Goal: Transaction & Acquisition: Register for event/course

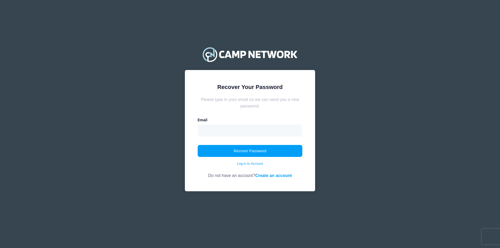
click at [230, 124] on div "Email" at bounding box center [250, 126] width 105 height 19
click at [229, 127] on input "email" at bounding box center [250, 131] width 105 height 12
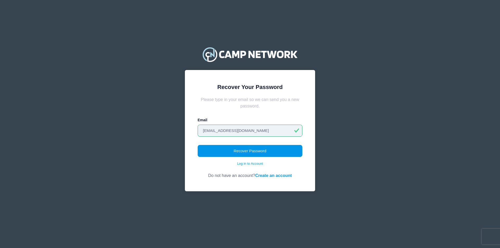
type input "jwilliam@unca.edu"
click at [251, 151] on button "Recover Password" at bounding box center [250, 151] width 105 height 12
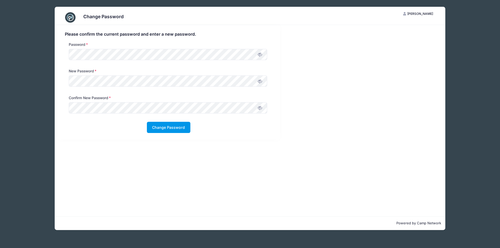
click at [164, 127] on button "Change Password" at bounding box center [168, 127] width 43 height 11
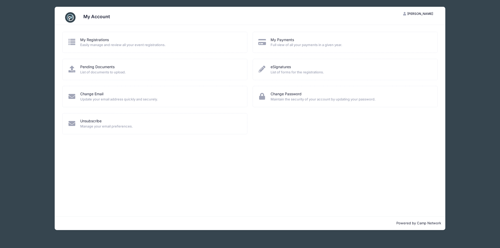
click at [73, 39] on icon at bounding box center [72, 42] width 9 height 7
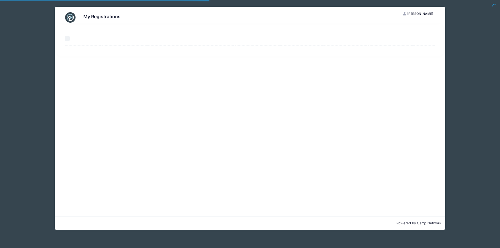
select select "50"
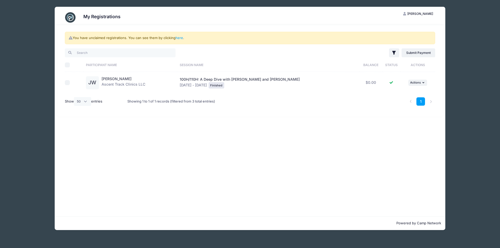
click at [382, 161] on div "You have unclaimed registrations. You can see them by clicking here . Filter Fi…" at bounding box center [250, 120] width 391 height 191
click at [462, 149] on div "My Registrations JW Joel Williams My Account Logout You have unclaimed registra…" at bounding box center [250, 118] width 469 height 237
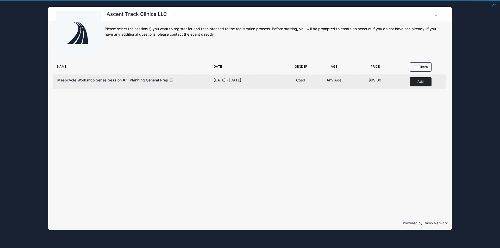
click at [425, 82] on button "Add to Cart" at bounding box center [421, 81] width 22 height 9
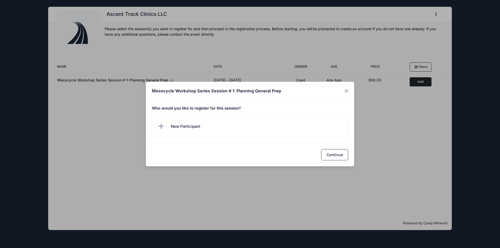
click at [253, 152] on div "Continue" at bounding box center [250, 154] width 208 height 23
click at [333, 158] on button "Continue" at bounding box center [334, 154] width 27 height 11
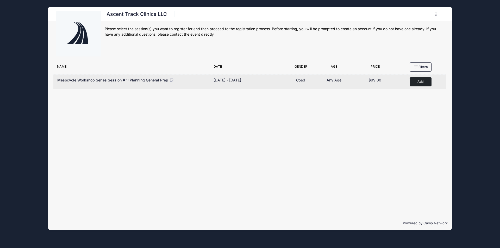
click at [419, 83] on button "Add to Cart" at bounding box center [421, 81] width 22 height 9
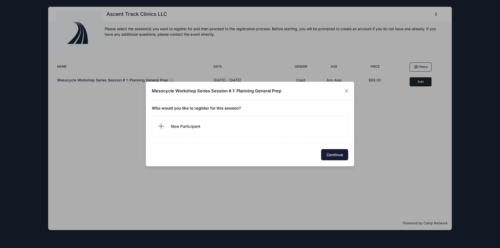
click at [333, 155] on button "Continue" at bounding box center [334, 154] width 27 height 11
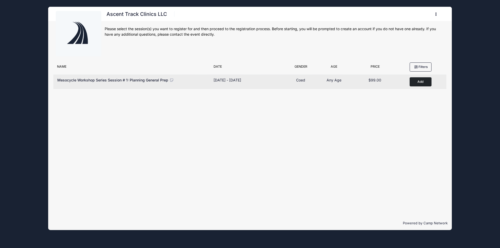
click at [413, 85] on button "Add to Cart" at bounding box center [421, 81] width 22 height 9
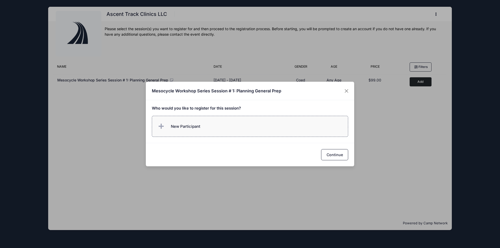
click at [207, 128] on label "New Participant" at bounding box center [250, 126] width 197 height 21
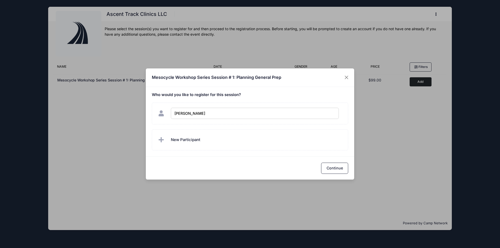
type input "Joel Williams"
checkbox input "true"
click at [340, 170] on button "Continue" at bounding box center [334, 168] width 27 height 11
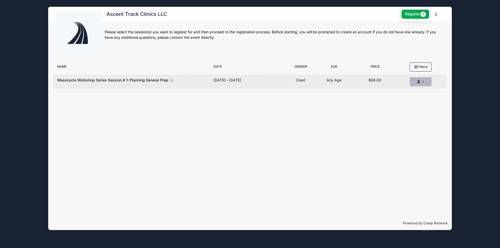
click at [419, 80] on div "1" at bounding box center [420, 81] width 13 height 5
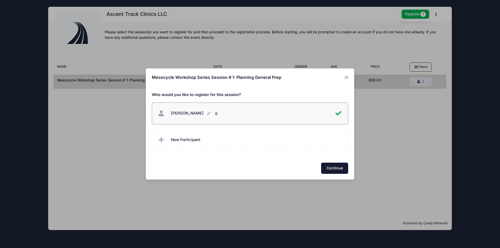
click at [342, 167] on button "Continue" at bounding box center [334, 168] width 27 height 11
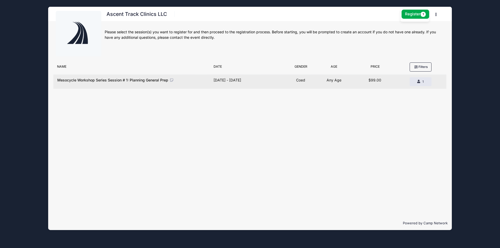
click at [275, 78] on div "Dates Sep 2 - Sep 2, 2025 Sep 2 - Sep 2, 2025" at bounding box center [248, 81] width 74 height 9
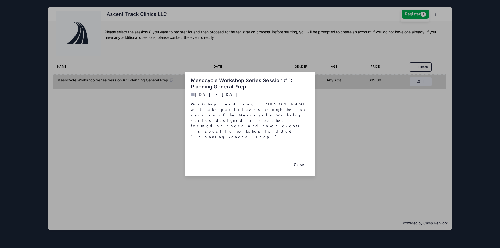
click at [299, 159] on button "Close" at bounding box center [298, 164] width 21 height 11
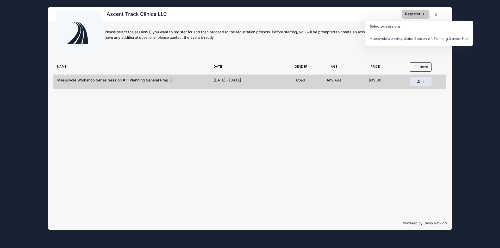
click at [409, 13] on button "Register 1" at bounding box center [416, 14] width 28 height 9
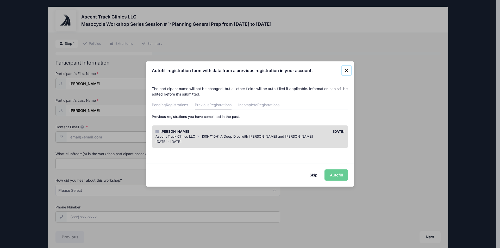
click at [346, 72] on button "Close" at bounding box center [346, 70] width 9 height 9
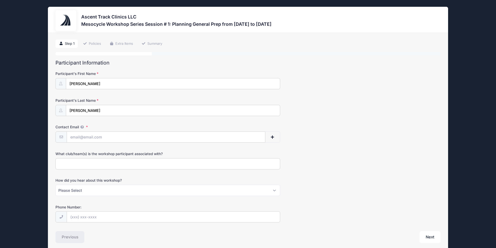
click at [102, 143] on form "Participant's First Name Joel Participant's Last Name Williams Contact Email Co…" at bounding box center [247, 147] width 385 height 152
click at [101, 134] on input "Contact Email" at bounding box center [166, 137] width 198 height 11
type input "[EMAIL_ADDRESS][DOMAIN_NAME]"
click at [101, 189] on select "Please Select Email Instagram Facebook X/Twitter A friend Saw information about…" at bounding box center [167, 190] width 225 height 11
select select "Email"
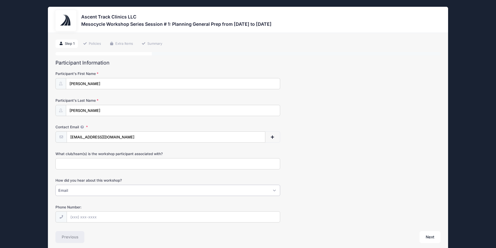
click at [55, 185] on select "Please Select Email Instagram Facebook X/Twitter A friend Saw information about…" at bounding box center [167, 190] width 225 height 11
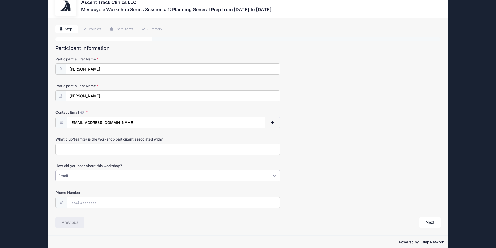
scroll to position [22, 0]
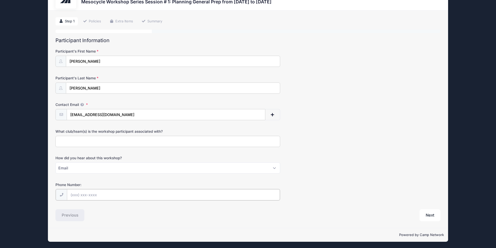
click at [111, 196] on input "Phone Number:" at bounding box center [173, 194] width 213 height 11
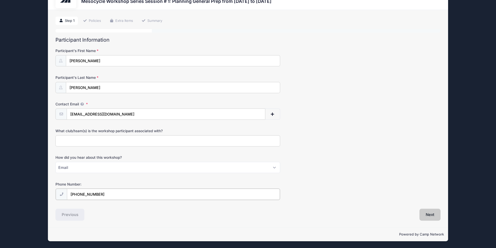
type input "(828) 406-0513"
click at [436, 217] on button "Next" at bounding box center [430, 215] width 21 height 12
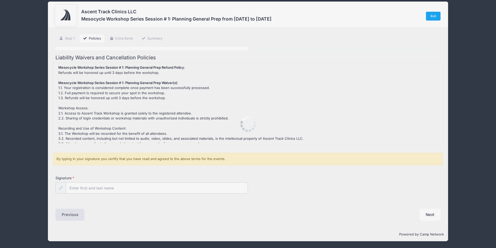
scroll to position [0, 0]
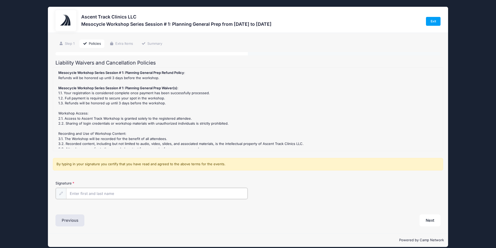
click at [153, 191] on input "Signature" at bounding box center [157, 193] width 182 height 11
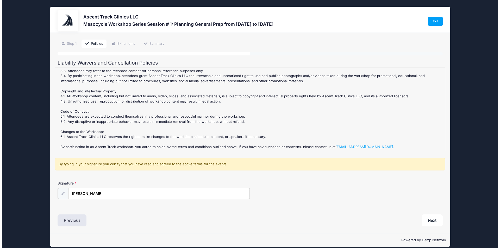
scroll to position [79, 0]
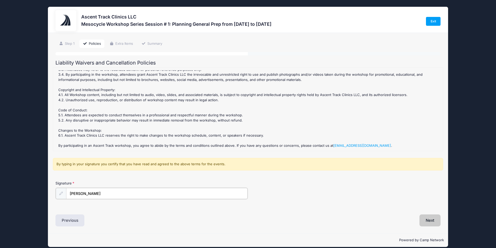
type input "Joel Williams"
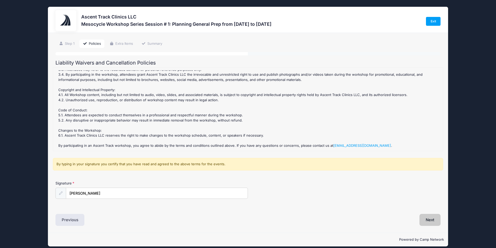
click at [434, 223] on button "Next" at bounding box center [430, 220] width 21 height 12
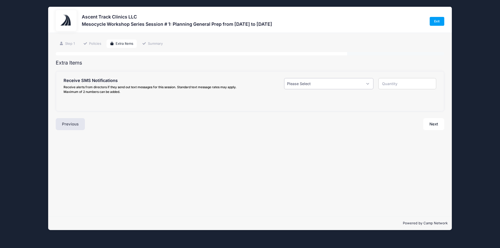
click at [366, 83] on select "Please Select Yes ($0.00) No" at bounding box center [328, 83] width 89 height 11
select select "0"
click at [284, 78] on select "Please Select Yes ($0.00) No" at bounding box center [328, 83] width 89 height 11
type input "0"
click at [430, 124] on button "Next" at bounding box center [433, 124] width 21 height 12
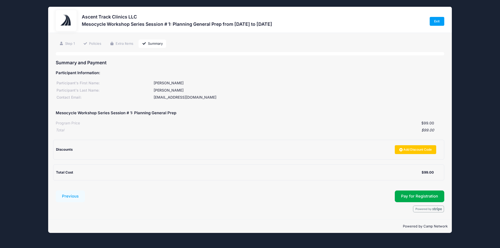
click at [254, 154] on div "Discounts Add Discount Code" at bounding box center [246, 149] width 381 height 9
click at [155, 150] on div "Discounts" at bounding box center [223, 149] width 335 height 5
click at [152, 152] on div "Discounts" at bounding box center [223, 149] width 335 height 5
click at [406, 149] on link "Add Discount Code" at bounding box center [416, 149] width 42 height 9
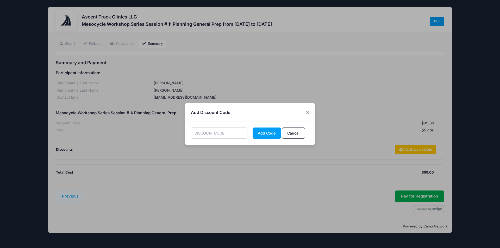
click at [207, 131] on input "text" at bounding box center [219, 133] width 57 height 11
type input "EarlyPrep"
click at [273, 134] on button "Add Code" at bounding box center [267, 133] width 28 height 11
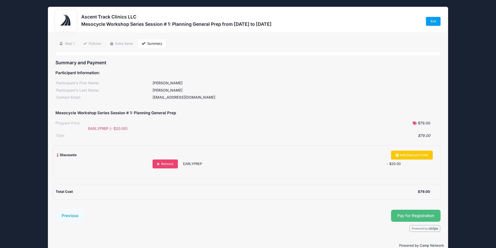
click at [400, 216] on span "Pay for Registration" at bounding box center [415, 216] width 37 height 5
